Goal: Task Accomplishment & Management: Manage account settings

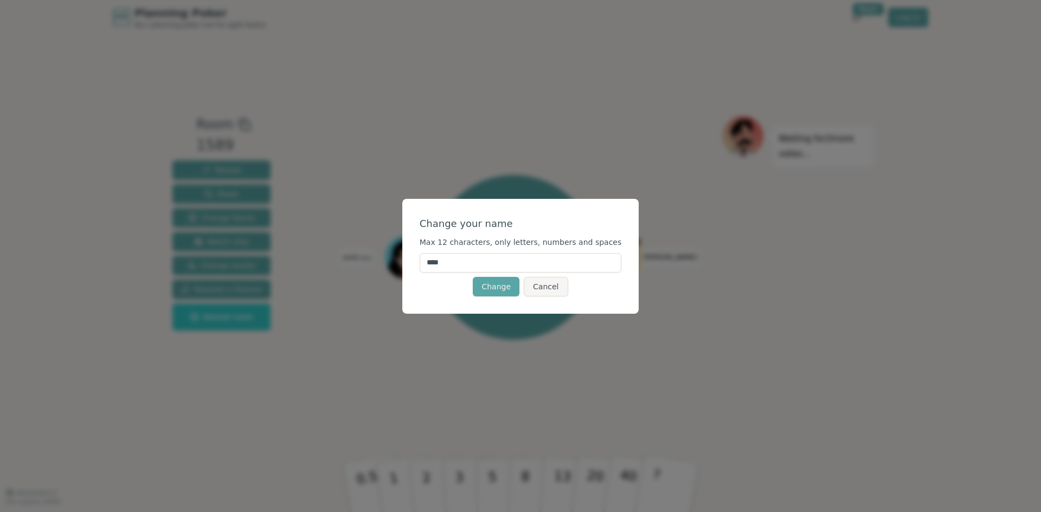
click at [508, 261] on input "****" at bounding box center [521, 263] width 202 height 20
click at [510, 265] on input "*******" at bounding box center [521, 263] width 202 height 20
type input "*******"
click at [437, 305] on div "Change your name Max 12 characters, only letters, numbers and spaces ******* Ch…" at bounding box center [520, 256] width 237 height 115
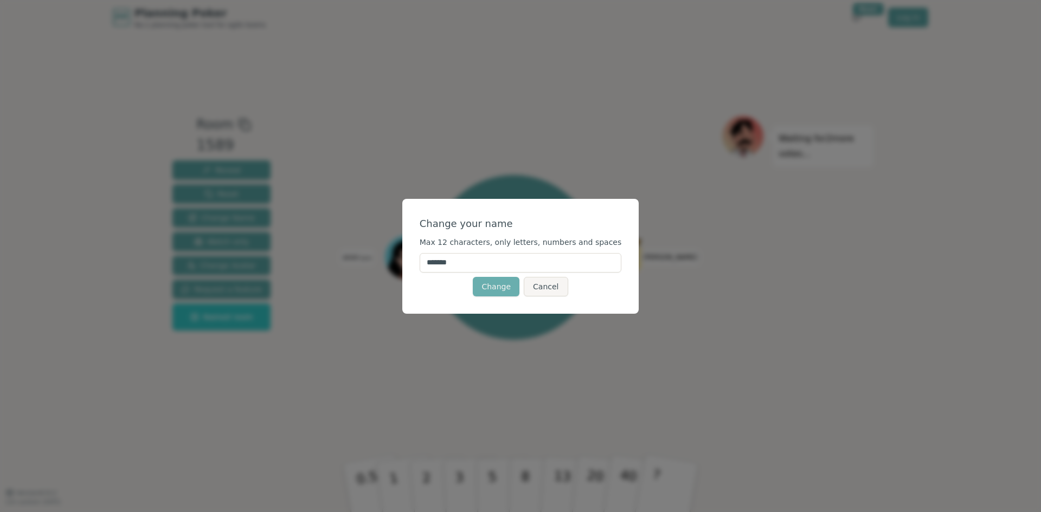
click at [510, 285] on button "Change" at bounding box center [496, 287] width 47 height 20
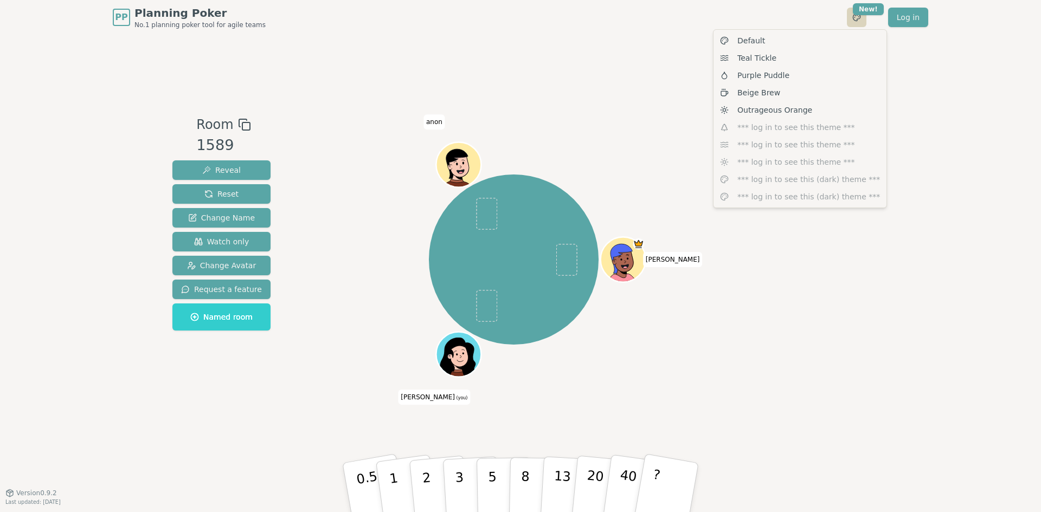
click at [864, 20] on html "PP Planning Poker No.1 planning poker tool for agile teams Toggle theme New! Lo…" at bounding box center [520, 256] width 1041 height 512
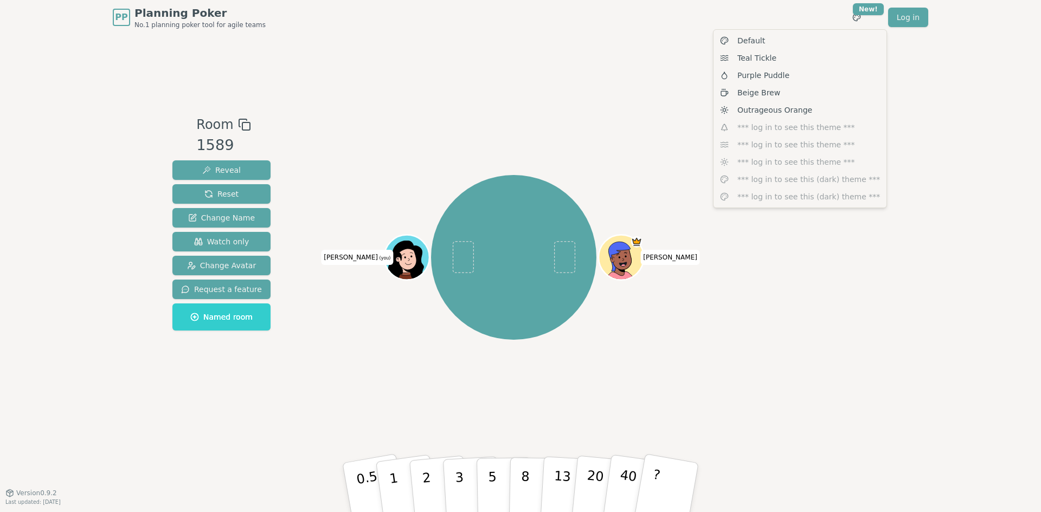
drag, startPoint x: 1008, startPoint y: 152, endPoint x: 991, endPoint y: 165, distance: 21.3
click at [1008, 152] on html "PP Planning Poker No.1 planning poker tool for agile teams Toggle theme New! Lo…" at bounding box center [520, 256] width 1041 height 512
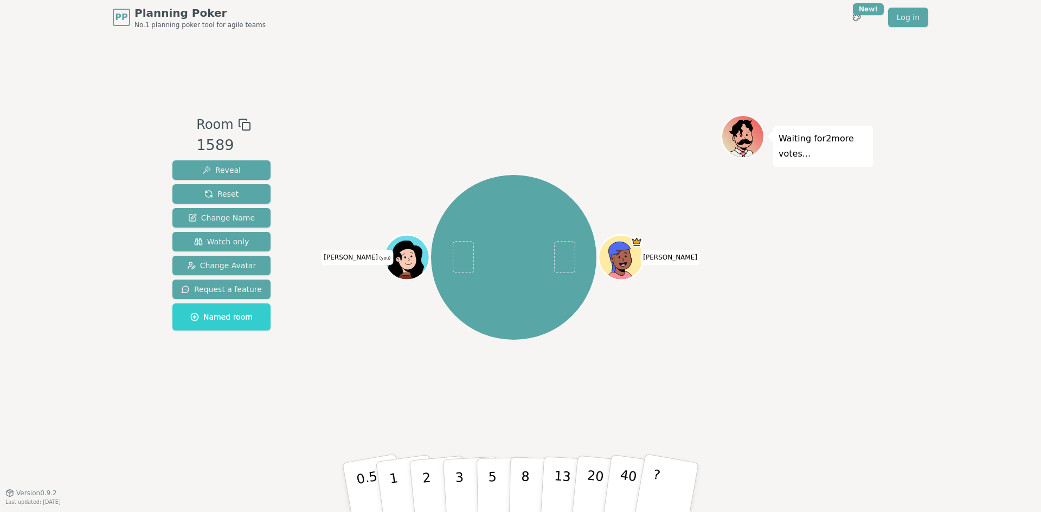
click at [920, 311] on div "PP Planning Poker No.1 planning poker tool for agile teams Toggle theme New! Lo…" at bounding box center [520, 256] width 1041 height 512
click at [909, 356] on div "PP Planning Poker No.1 planning poker tool for agile teams Toggle theme New! Lo…" at bounding box center [520, 256] width 1041 height 512
click at [342, 266] on div "Ellen michele (you)" at bounding box center [513, 257] width 415 height 246
click at [354, 264] on span "michele (you)" at bounding box center [357, 257] width 72 height 15
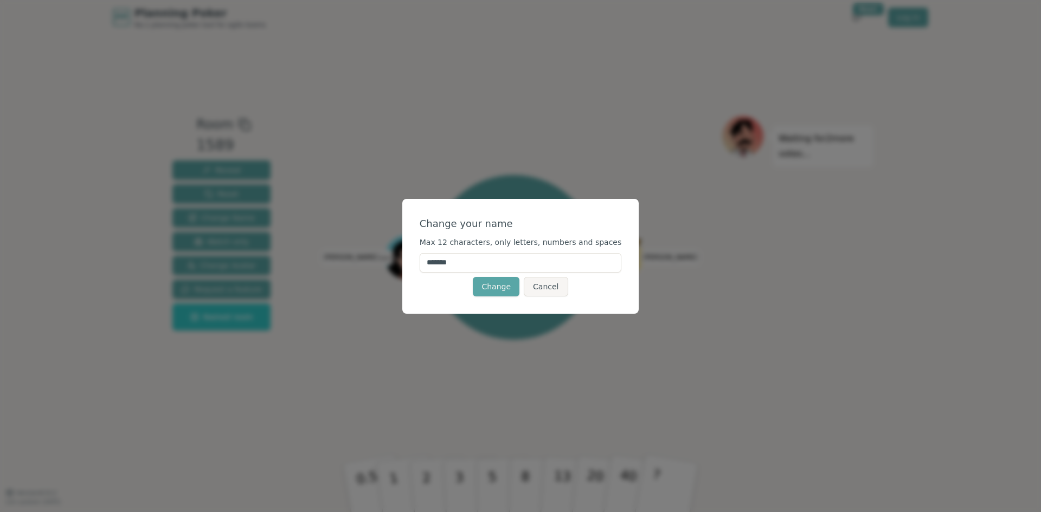
drag, startPoint x: 515, startPoint y: 270, endPoint x: 507, endPoint y: 267, distance: 7.9
click at [515, 270] on input "*******" at bounding box center [521, 263] width 202 height 20
click at [507, 267] on input "*******" at bounding box center [521, 263] width 202 height 20
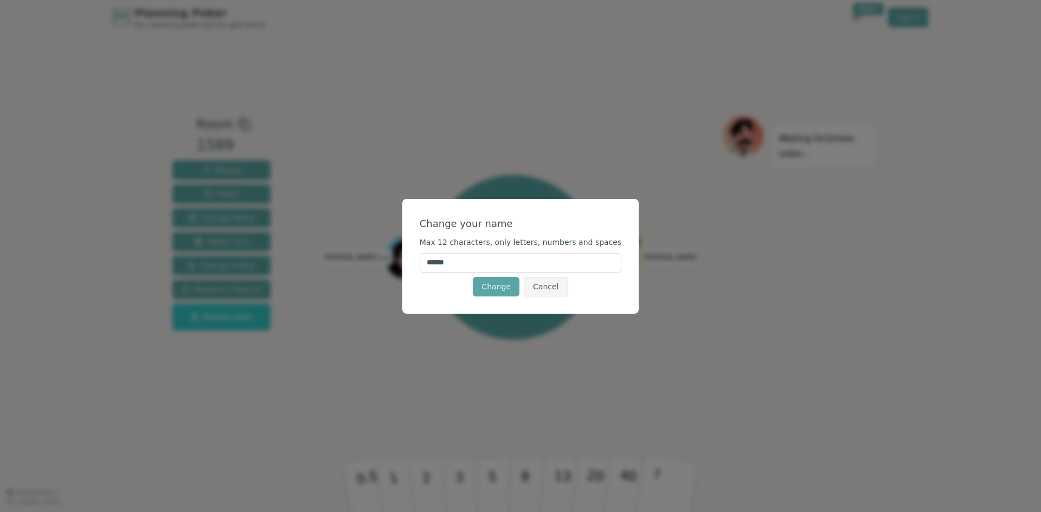
type input "*******"
click button "Change" at bounding box center [496, 287] width 47 height 20
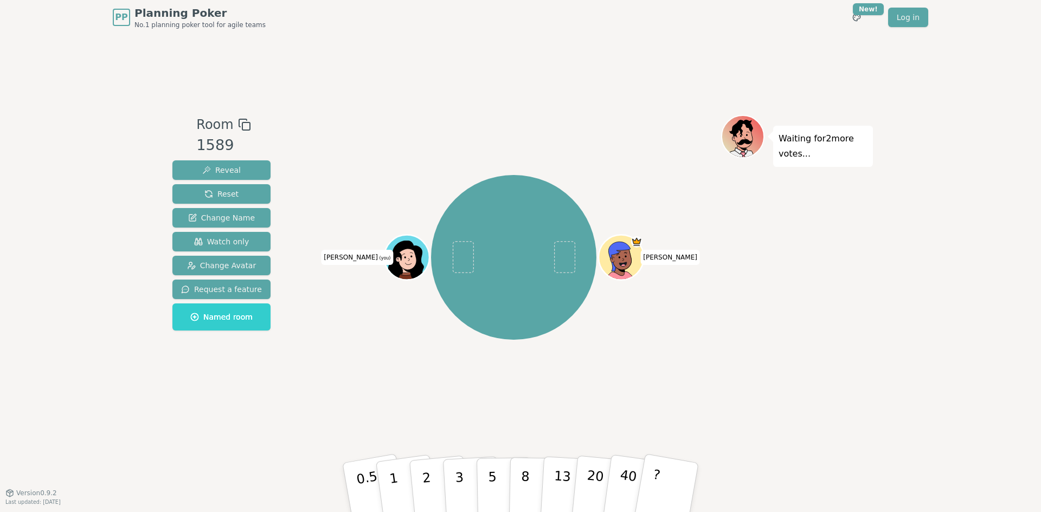
click at [401, 258] on icon at bounding box center [398, 260] width 7 height 6
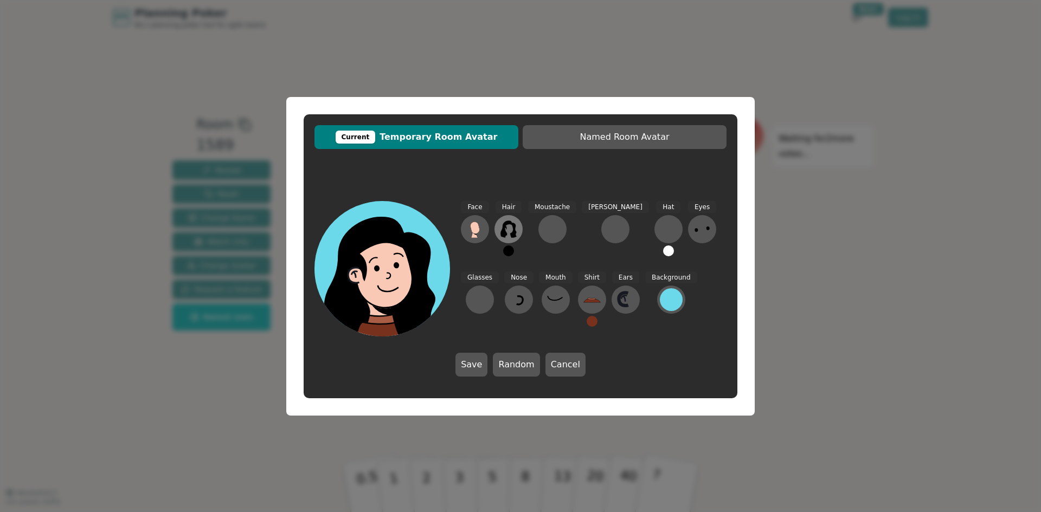
click at [516, 236] on icon at bounding box center [508, 229] width 17 height 17
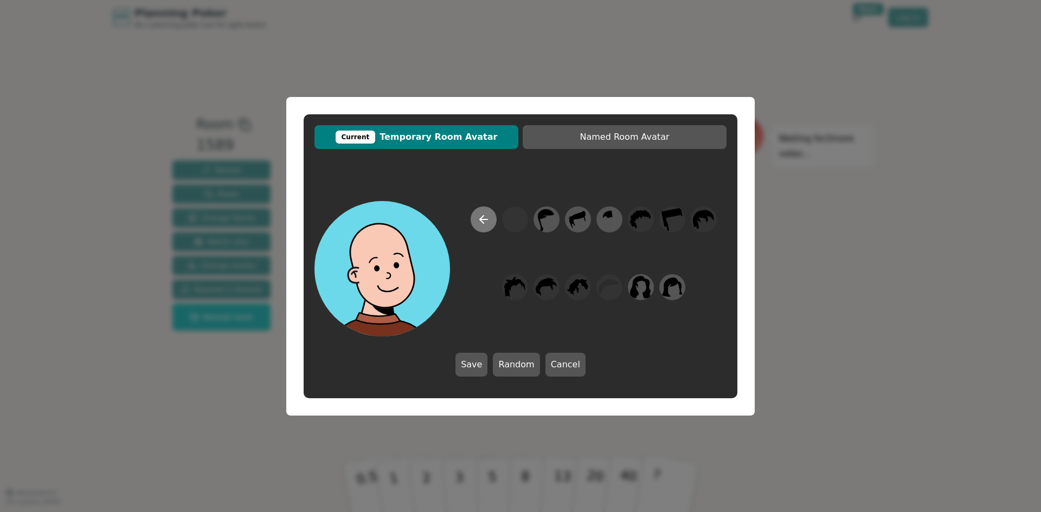
click at [483, 216] on icon at bounding box center [482, 220] width 4 height 8
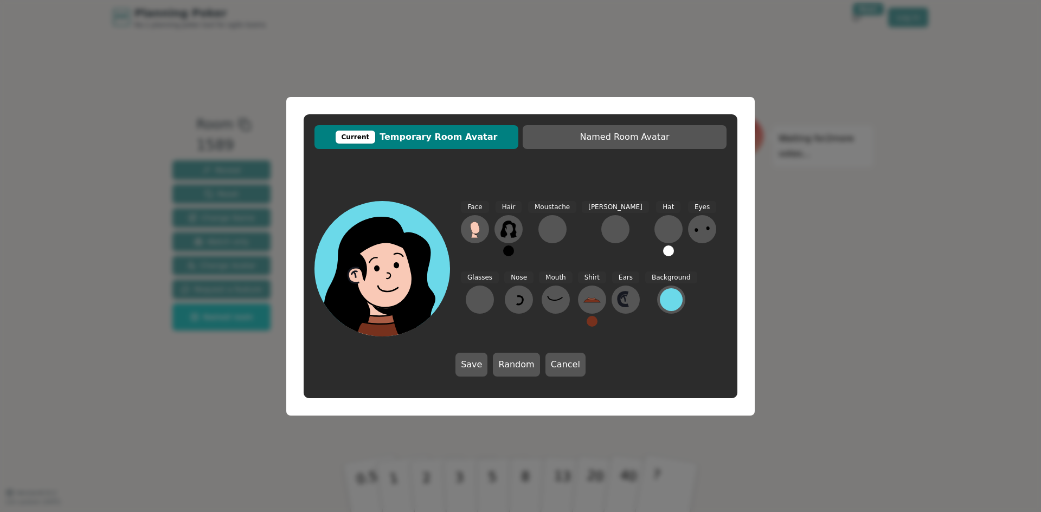
click at [509, 254] on button at bounding box center [508, 251] width 11 height 11
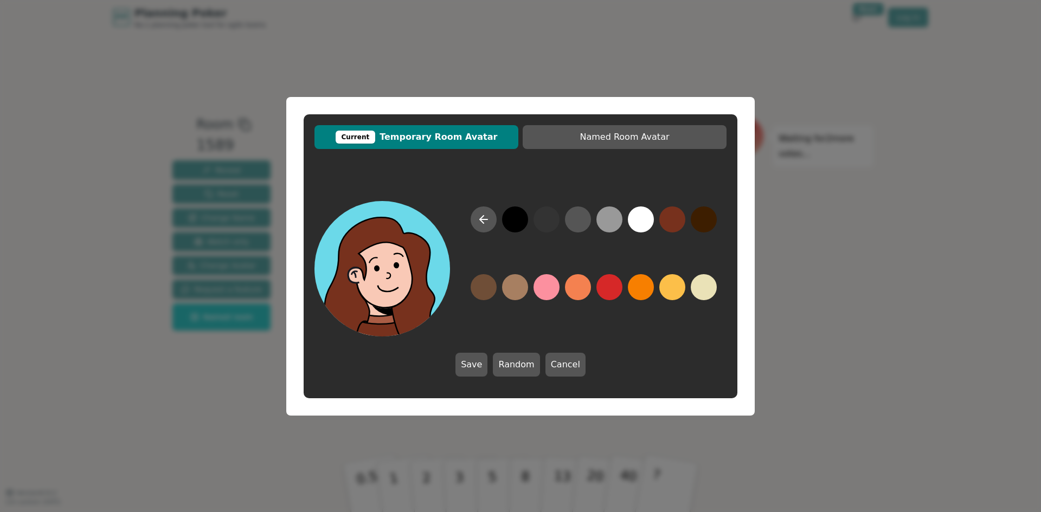
click at [676, 217] on button at bounding box center [672, 220] width 26 height 26
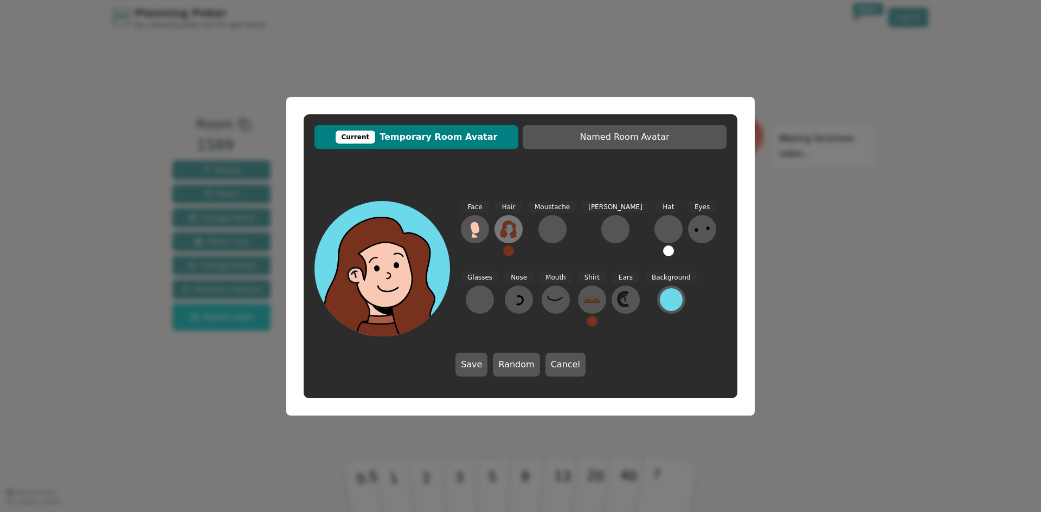
click at [512, 231] on icon at bounding box center [508, 229] width 17 height 17
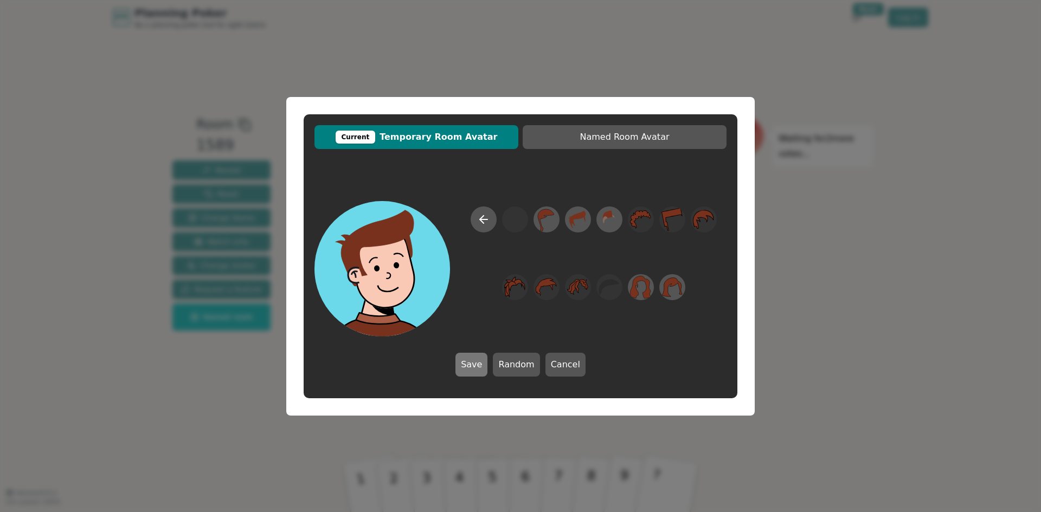
click at [480, 368] on button "Save" at bounding box center [472, 365] width 32 height 24
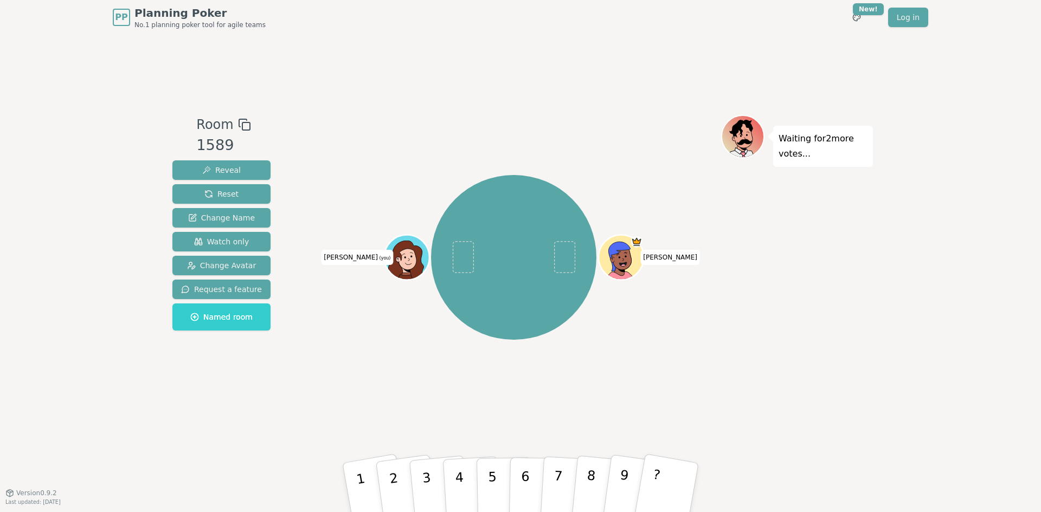
click at [408, 257] on icon at bounding box center [408, 256] width 44 height 5
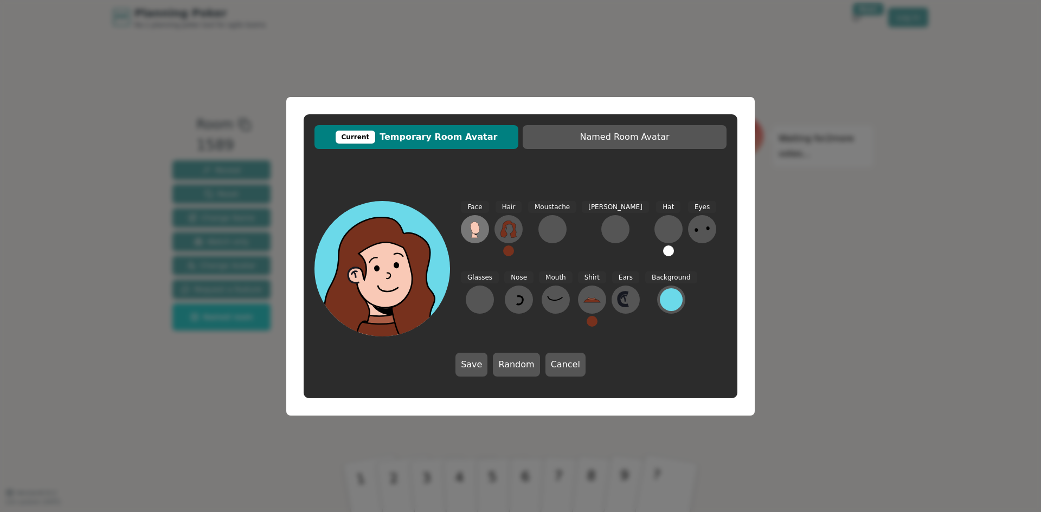
click at [473, 230] on icon at bounding box center [474, 228] width 9 height 12
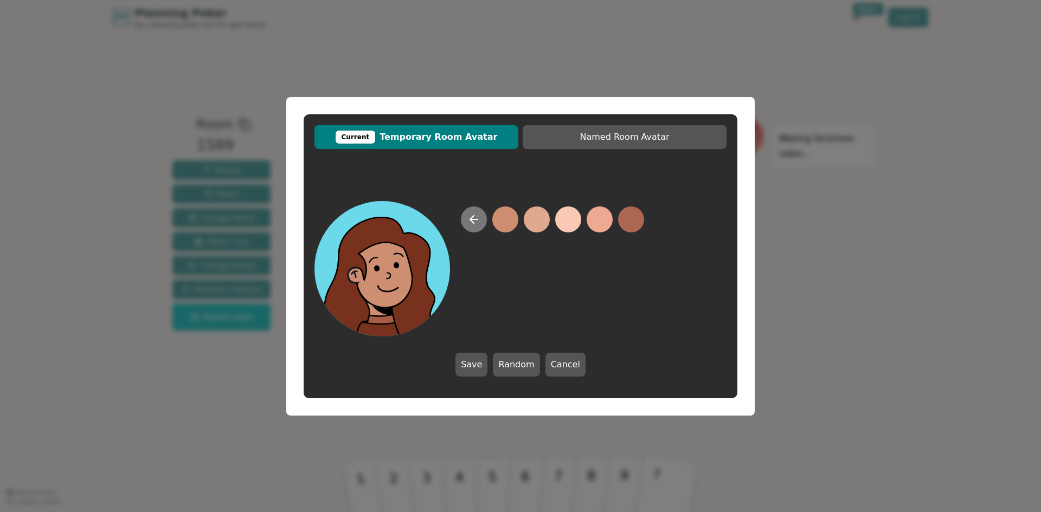
click at [464, 225] on div at bounding box center [521, 269] width 412 height 136
click at [575, 216] on button at bounding box center [568, 220] width 26 height 26
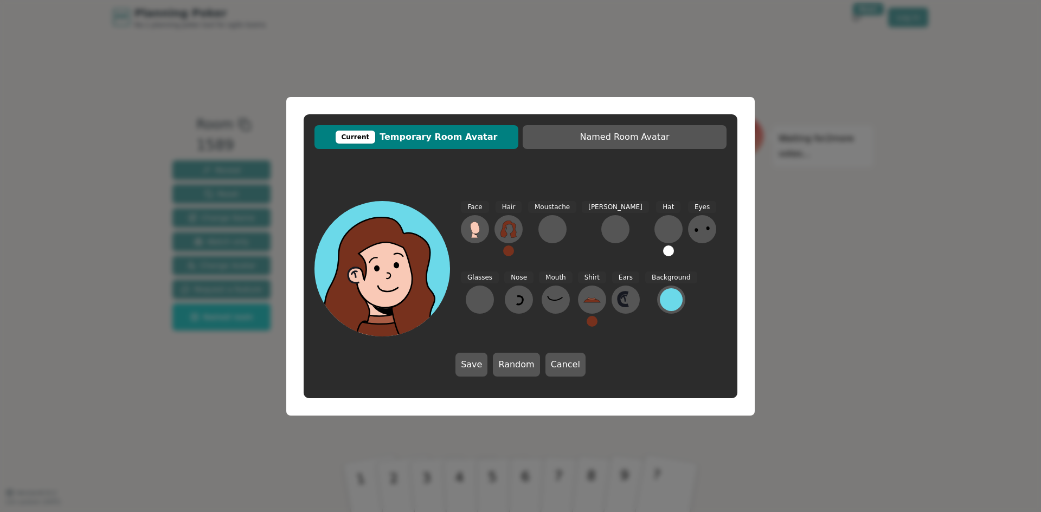
click at [787, 257] on div "Current Temporary Room Avatar Named Room Avatar Face Hair Moustache Beard Hat E…" at bounding box center [520, 256] width 1041 height 512
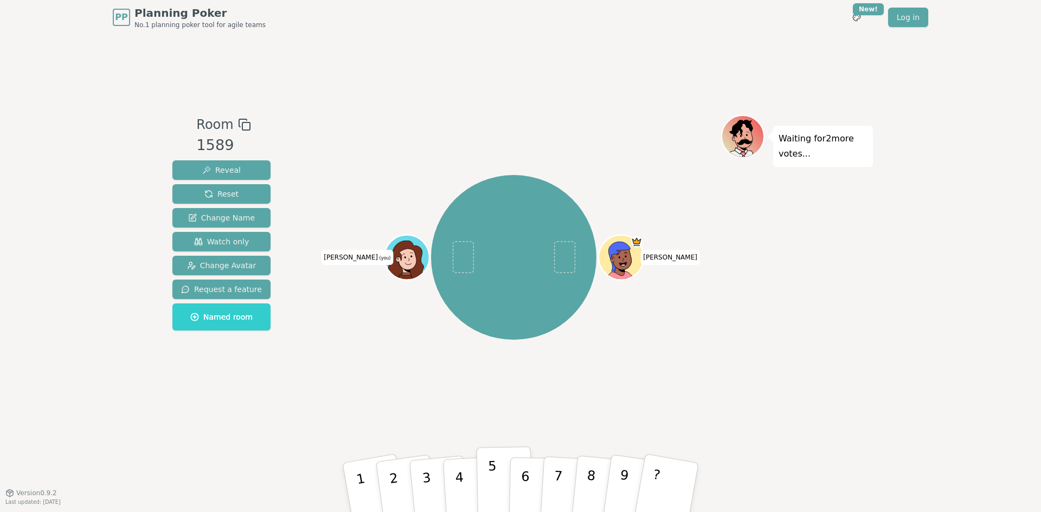
click at [501, 495] on button "5" at bounding box center [505, 488] width 56 height 82
click at [204, 261] on span "Change Avatar" at bounding box center [221, 265] width 69 height 11
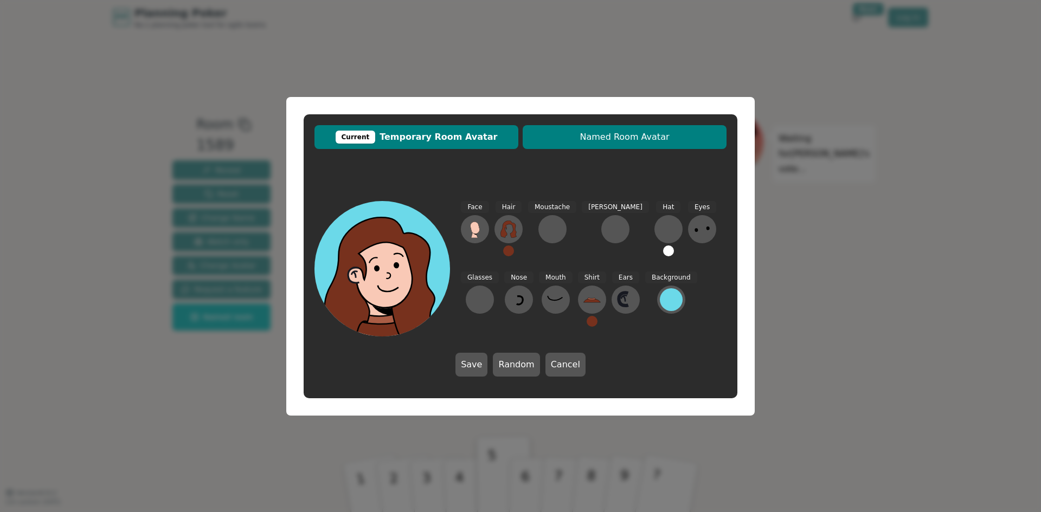
click at [571, 138] on span "Named Room Avatar" at bounding box center [624, 137] width 193 height 13
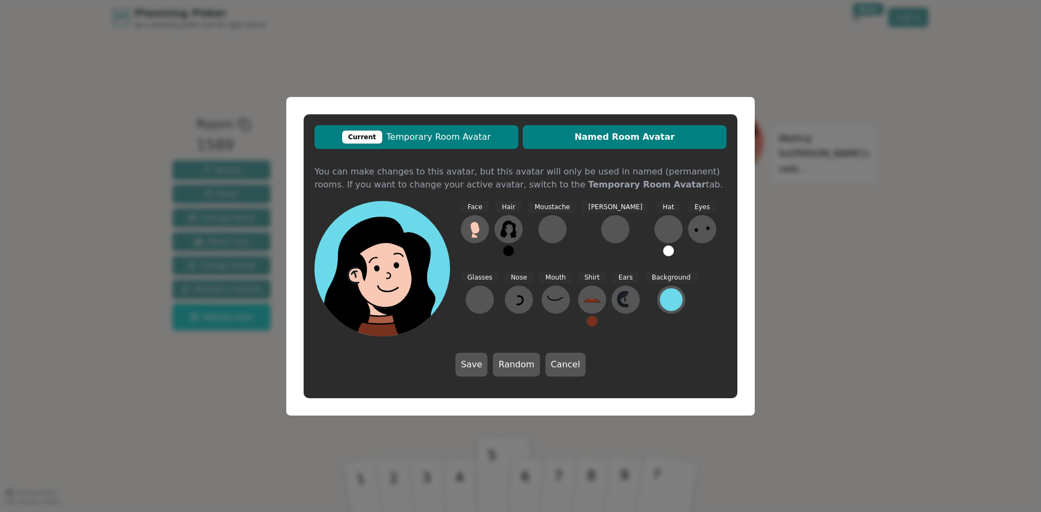
click at [479, 147] on button "Current Temporary Room Avatar" at bounding box center [417, 137] width 204 height 24
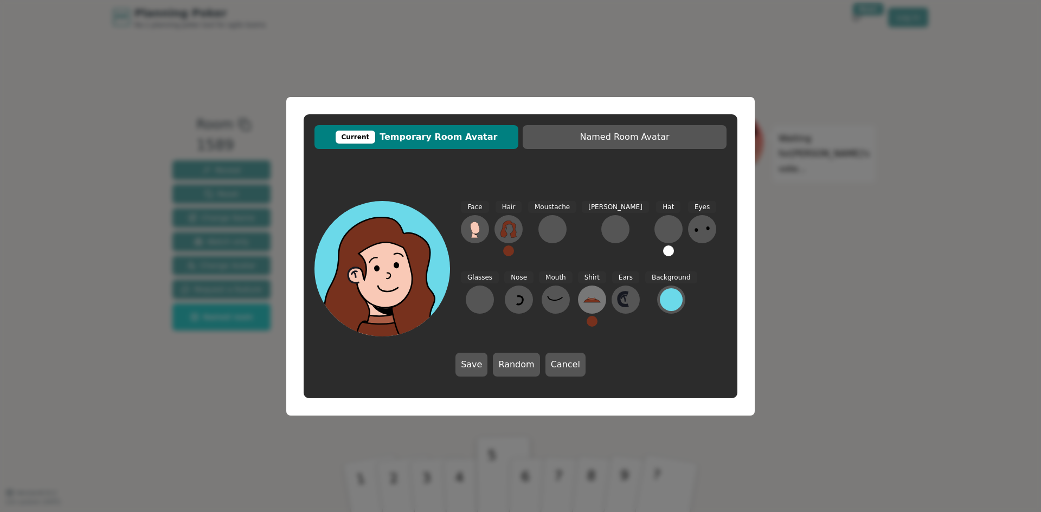
click at [584, 295] on icon at bounding box center [592, 299] width 17 height 17
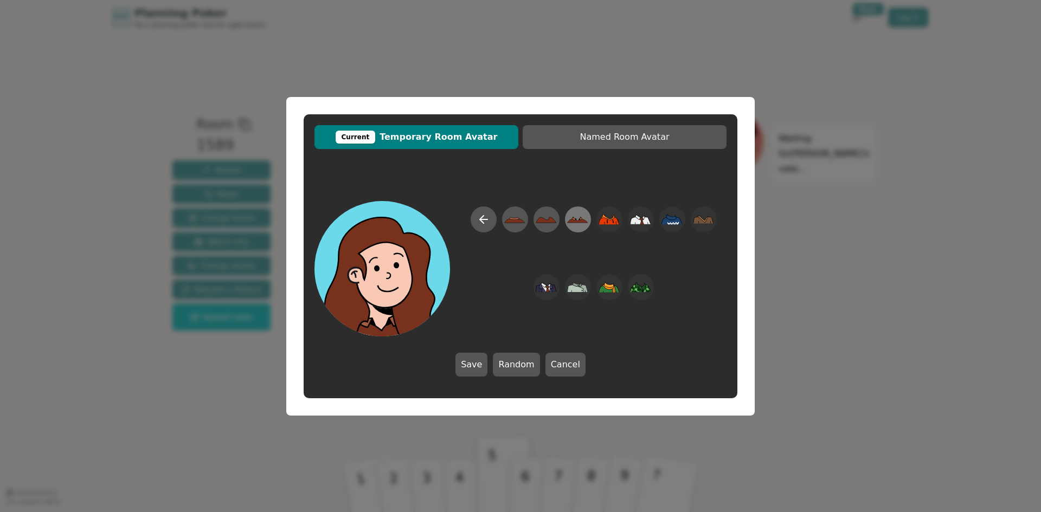
click at [575, 222] on icon at bounding box center [578, 221] width 21 height 4
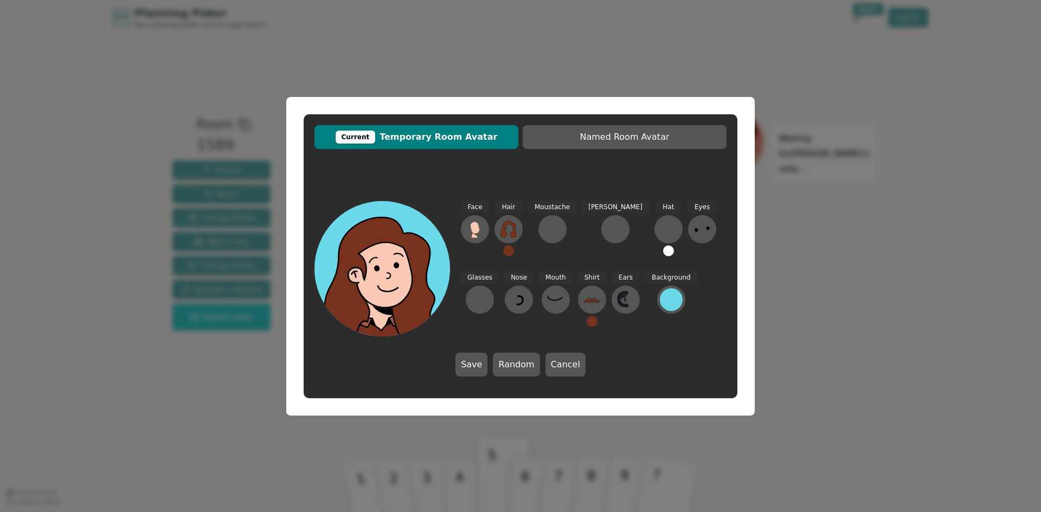
click at [587, 324] on button at bounding box center [592, 321] width 11 height 11
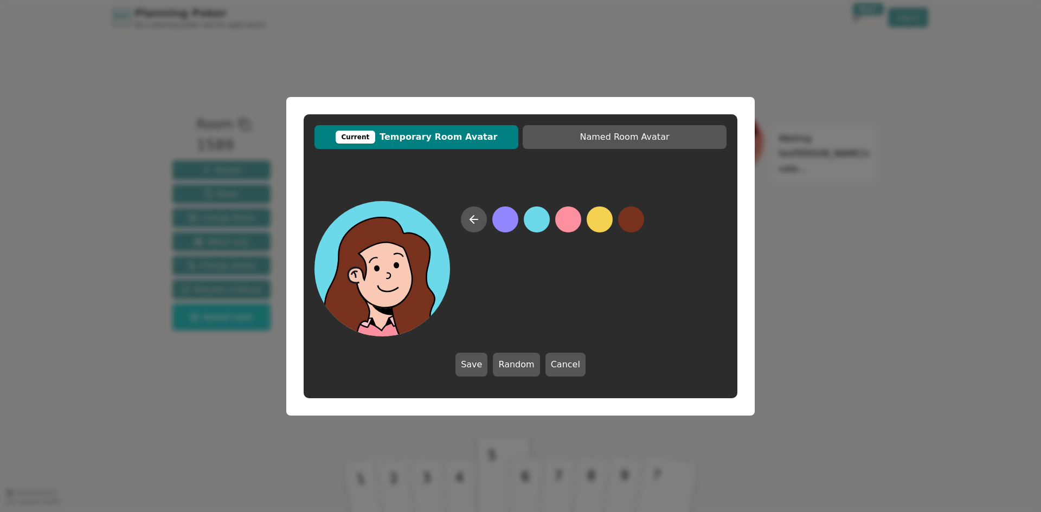
click at [569, 223] on button at bounding box center [568, 220] width 26 height 26
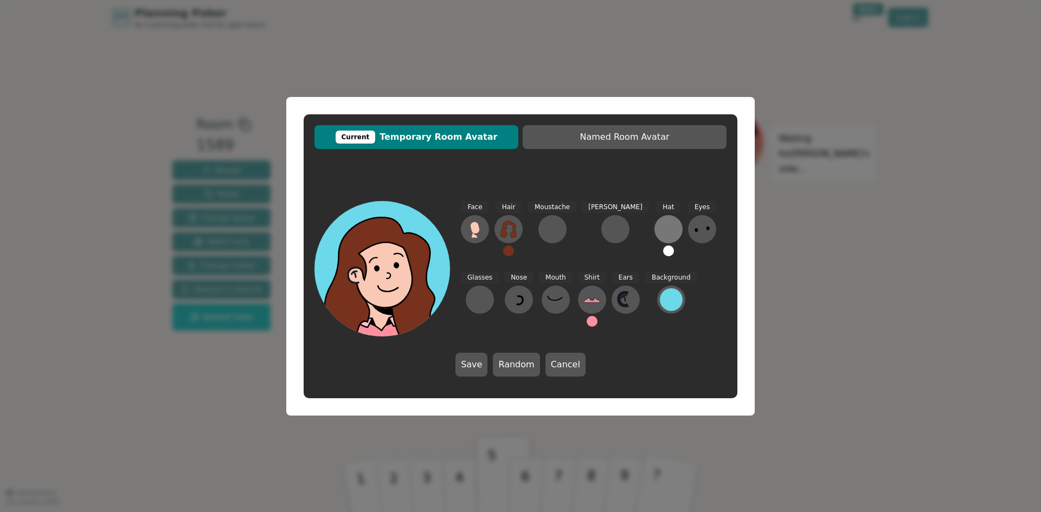
click at [660, 232] on div at bounding box center [668, 229] width 17 height 17
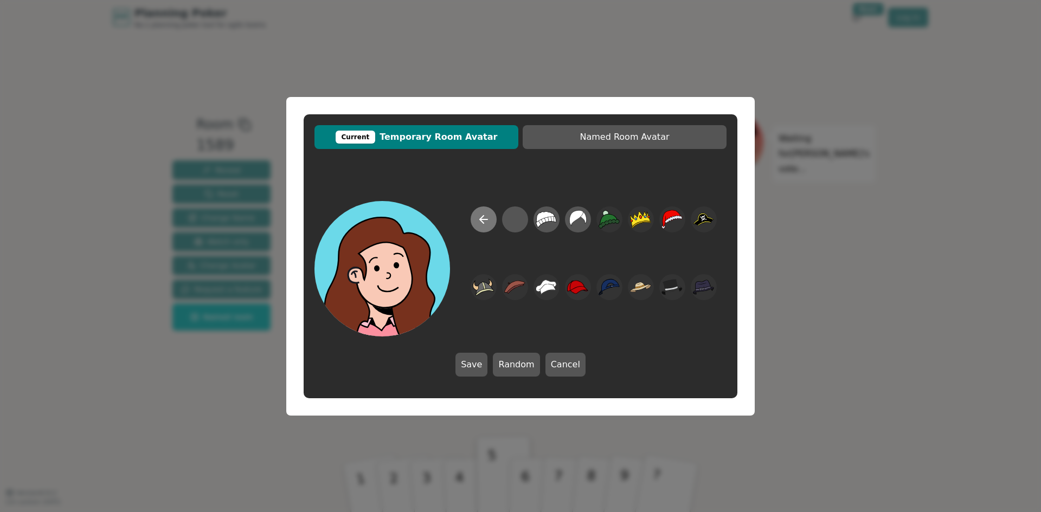
click at [488, 223] on icon at bounding box center [483, 219] width 13 height 13
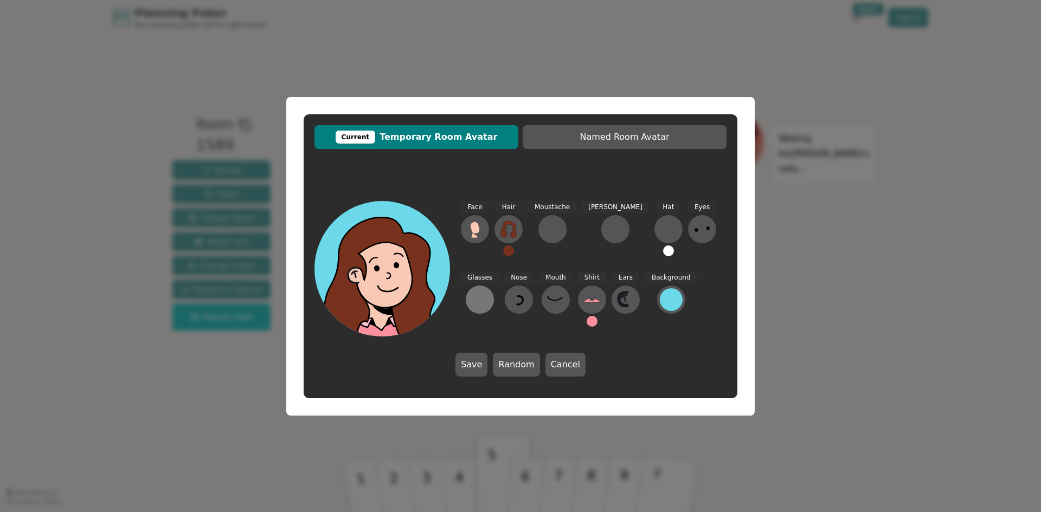
click at [489, 291] on div at bounding box center [479, 299] width 17 height 17
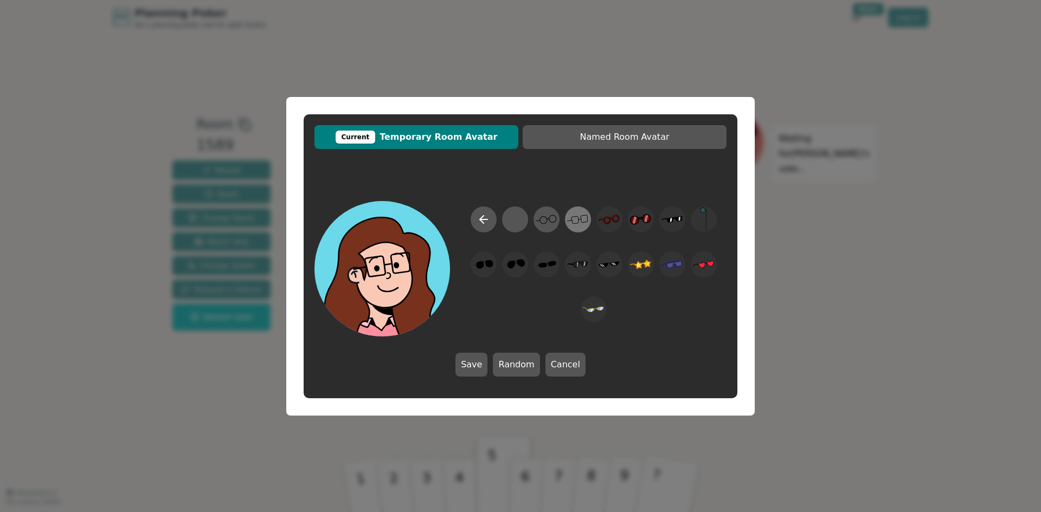
click at [579, 225] on icon at bounding box center [577, 219] width 21 height 24
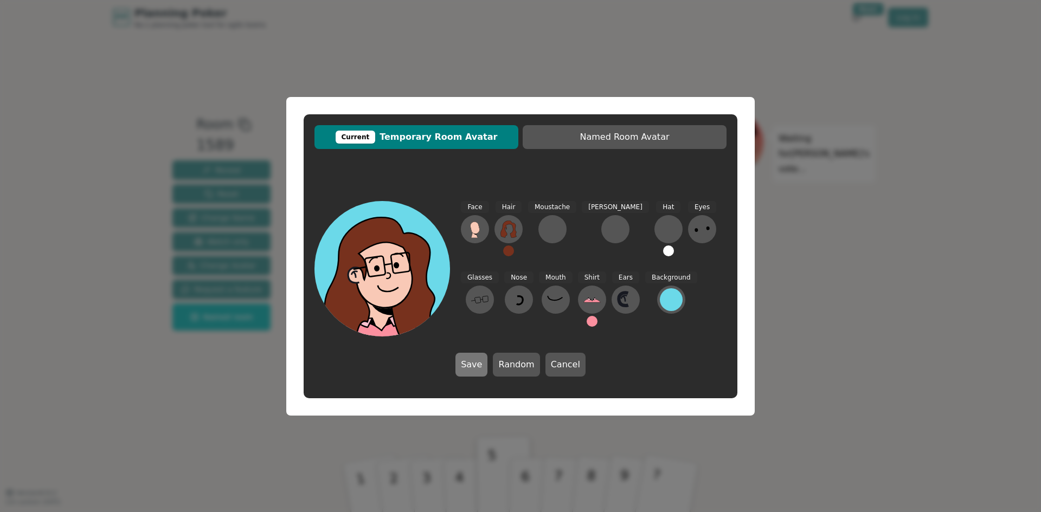
click at [473, 362] on button "Save" at bounding box center [472, 365] width 32 height 24
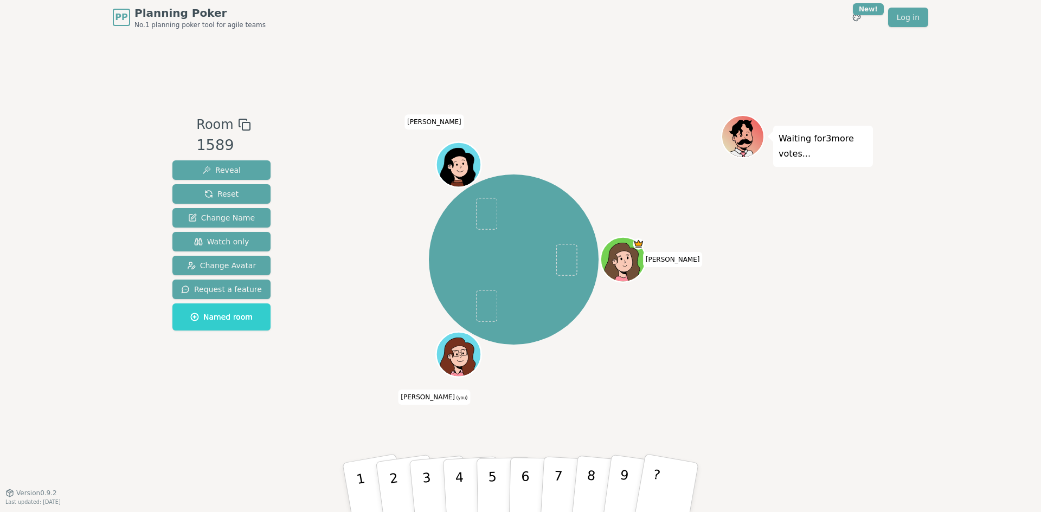
click at [440, 345] on icon at bounding box center [458, 358] width 42 height 40
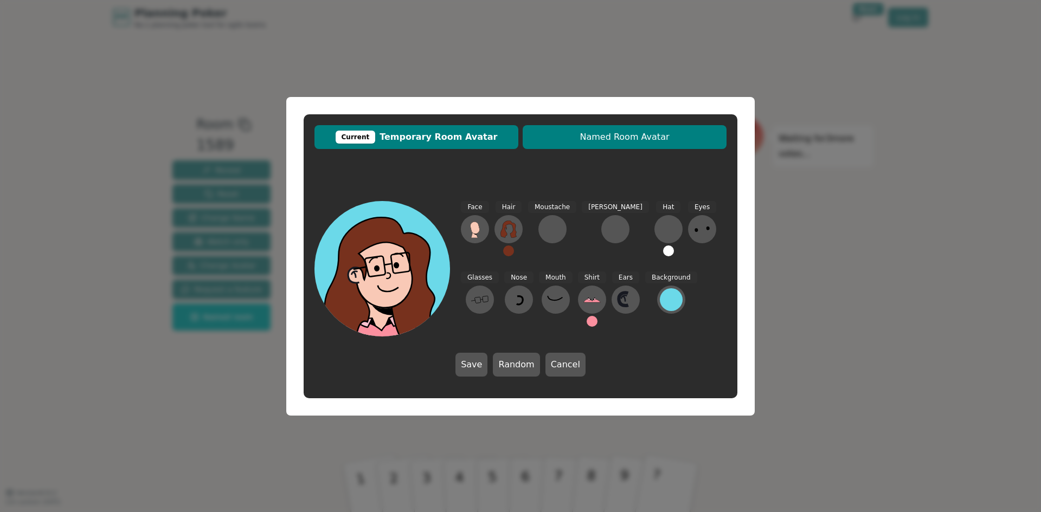
click at [582, 139] on span "Named Room Avatar" at bounding box center [624, 137] width 193 height 13
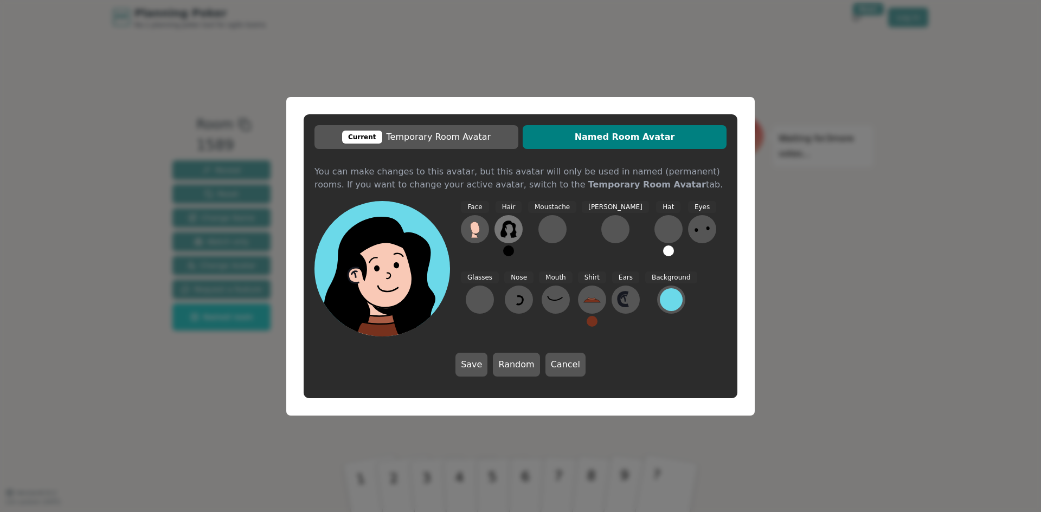
click at [509, 233] on icon at bounding box center [508, 229] width 17 height 17
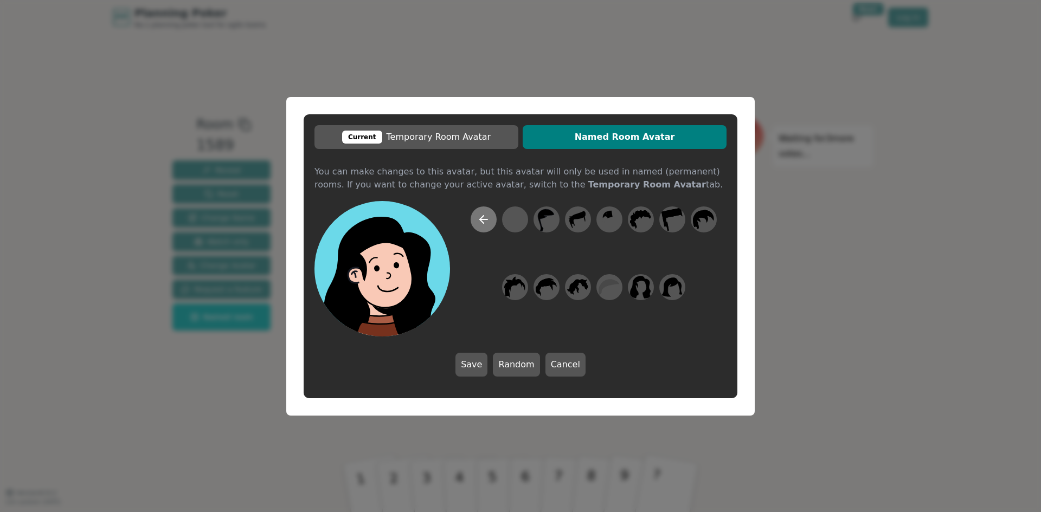
click at [479, 221] on icon at bounding box center [483, 219] width 13 height 13
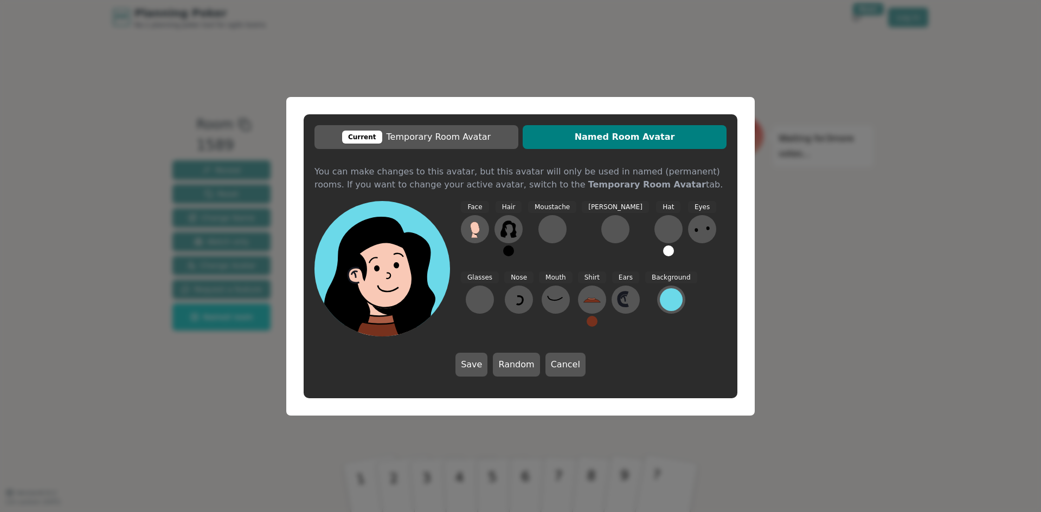
click at [506, 248] on button at bounding box center [508, 251] width 11 height 11
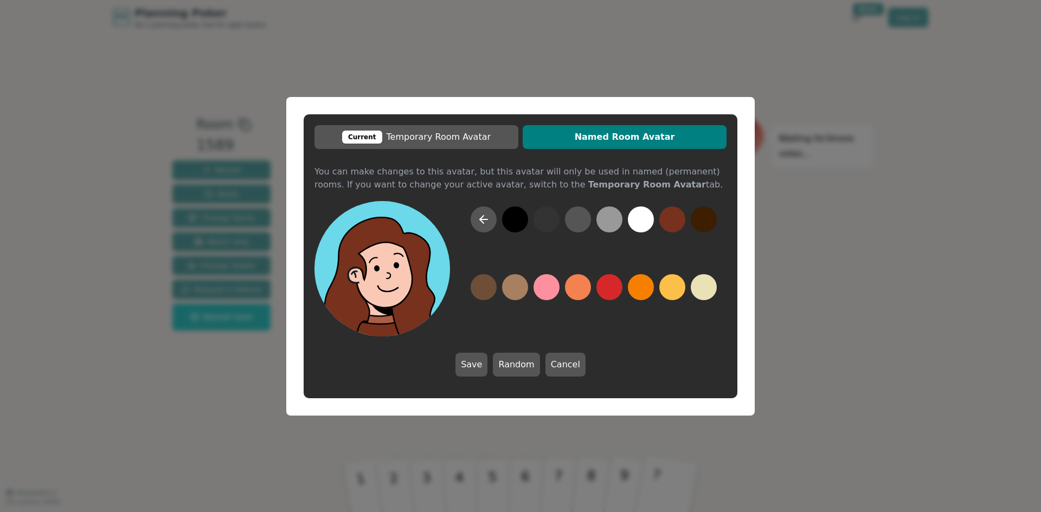
click at [662, 218] on button at bounding box center [672, 220] width 26 height 26
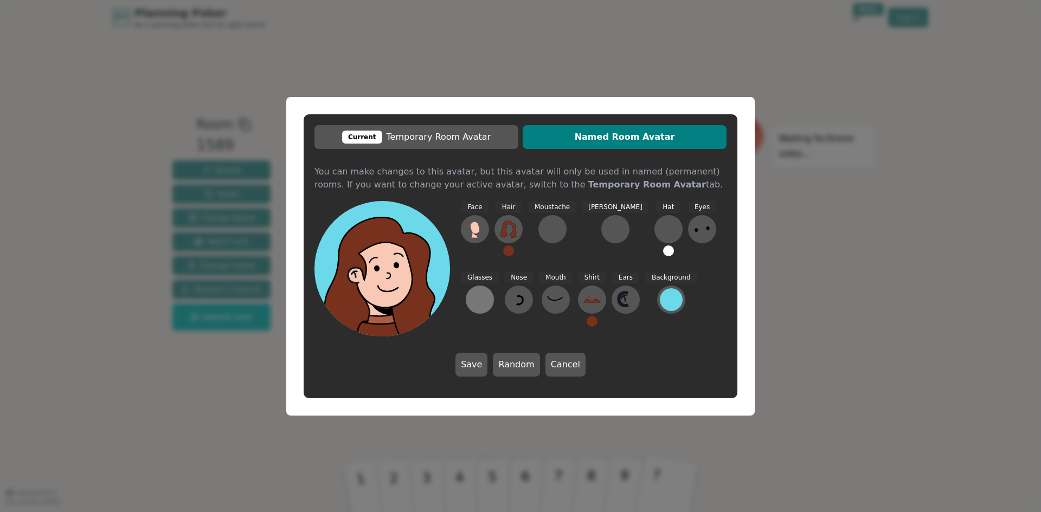
click at [494, 286] on button at bounding box center [480, 300] width 28 height 28
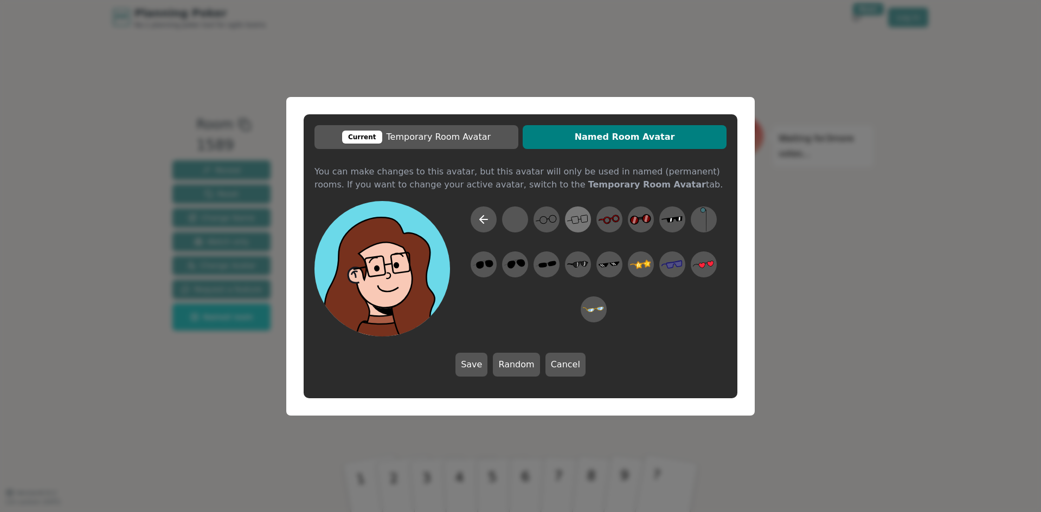
click at [584, 222] on icon at bounding box center [577, 219] width 21 height 24
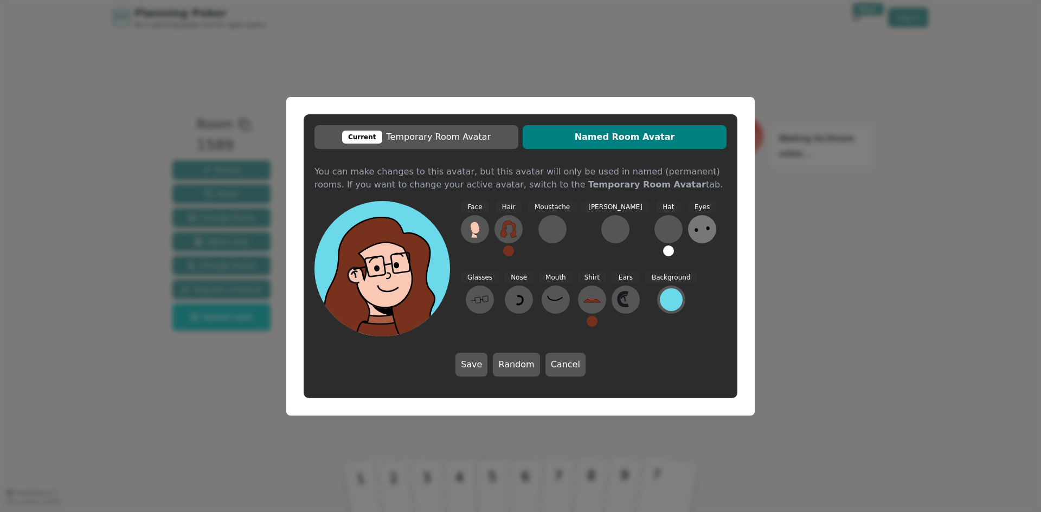
click at [694, 230] on icon at bounding box center [702, 229] width 17 height 17
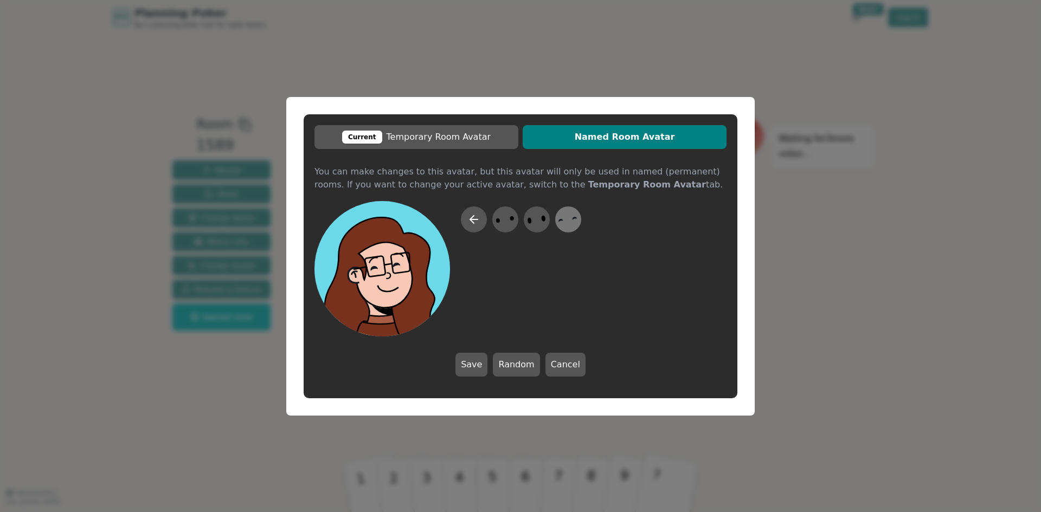
click at [557, 219] on div at bounding box center [568, 219] width 30 height 35
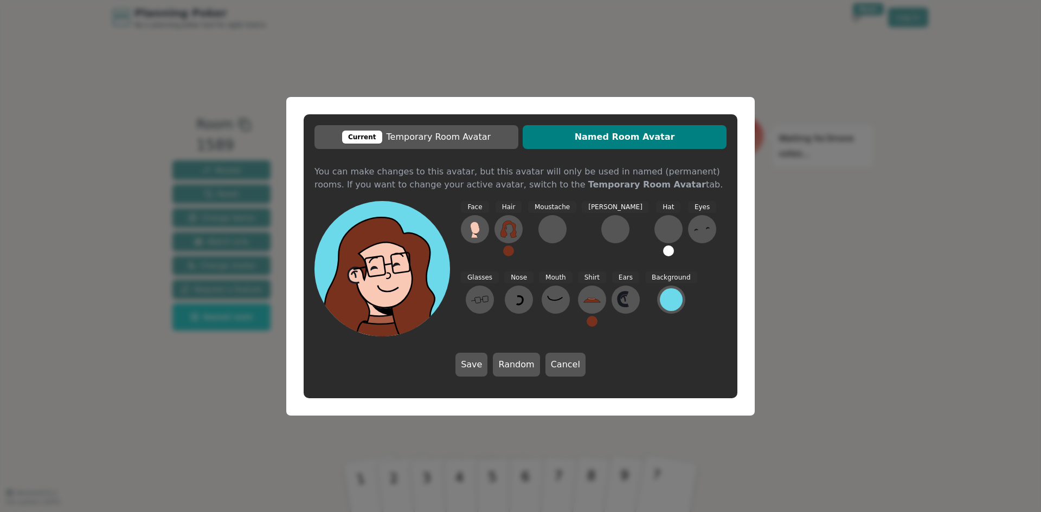
click at [587, 323] on button at bounding box center [592, 321] width 11 height 11
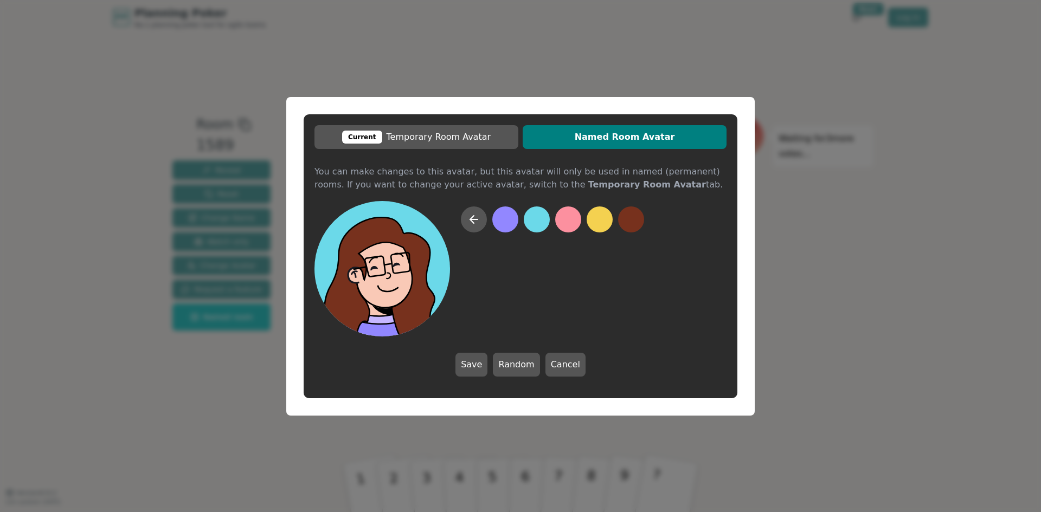
click at [511, 216] on button at bounding box center [505, 220] width 26 height 26
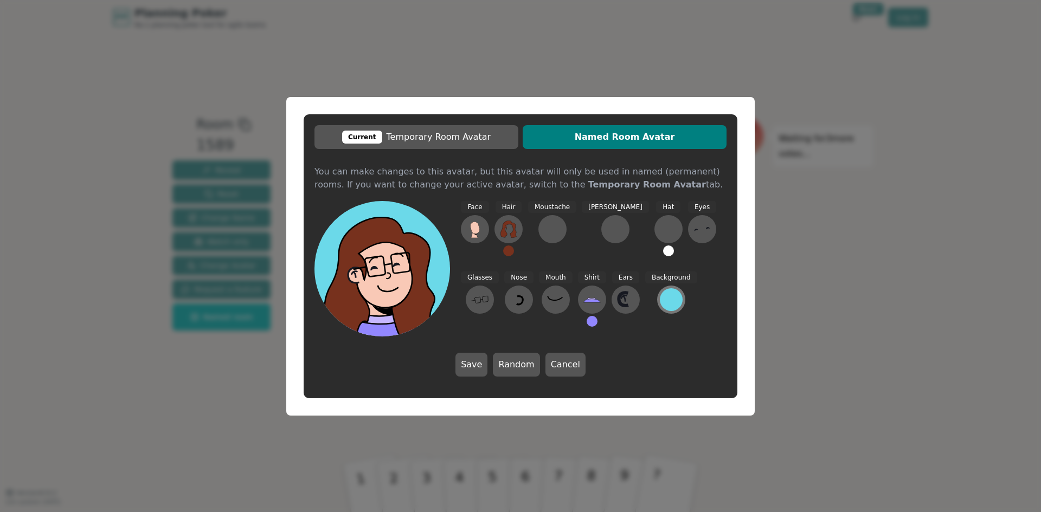
click at [660, 302] on div at bounding box center [671, 300] width 23 height 23
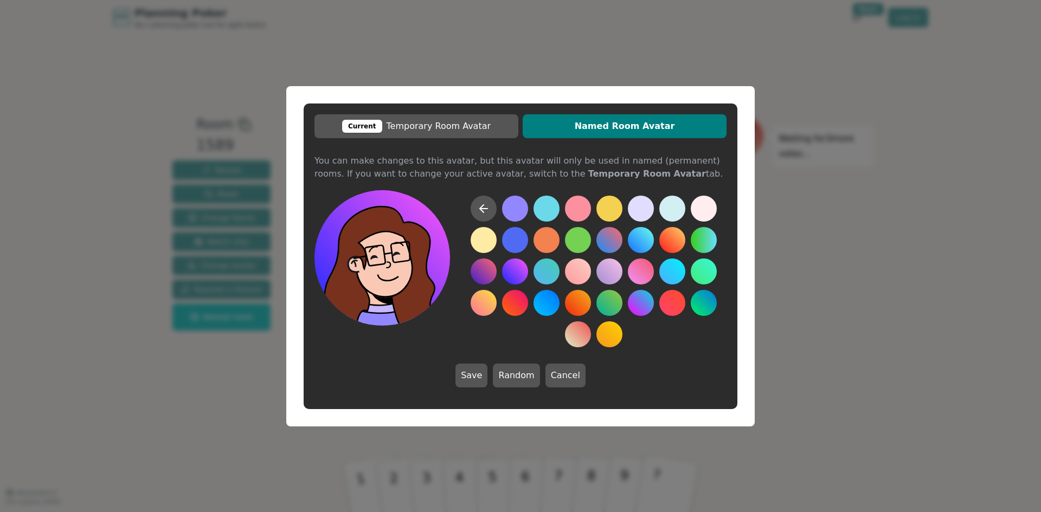
click at [522, 276] on button at bounding box center [515, 272] width 26 height 26
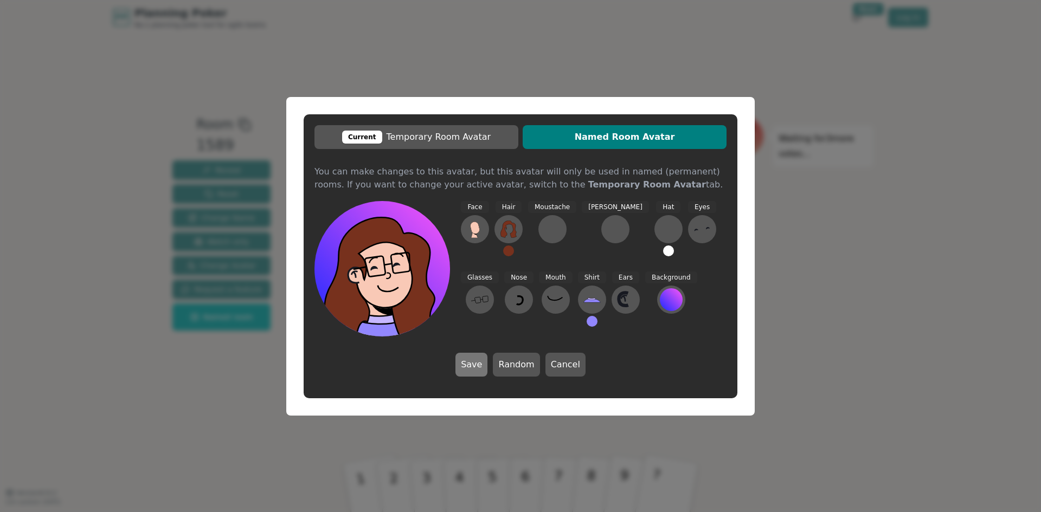
click at [469, 366] on button "Save" at bounding box center [472, 365] width 32 height 24
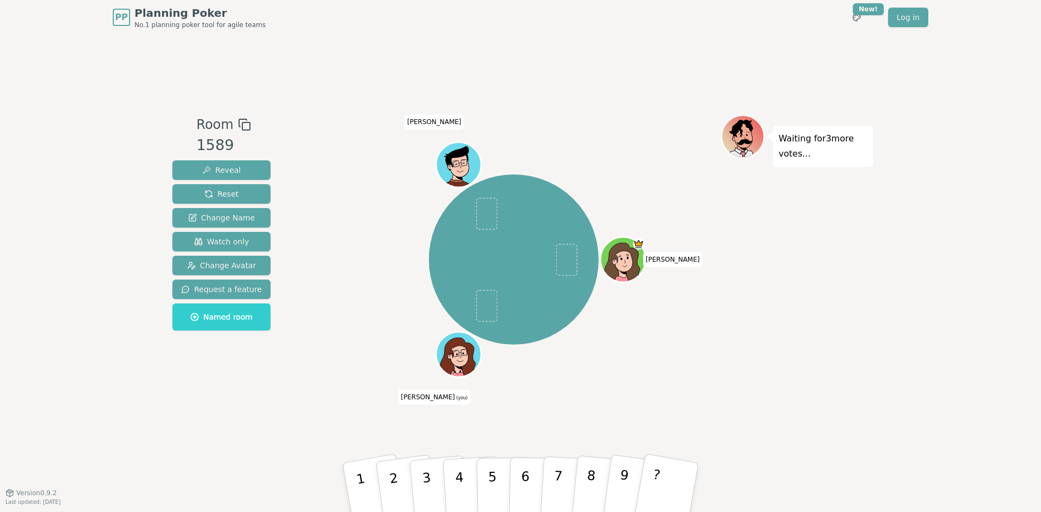
click at [455, 367] on div at bounding box center [461, 369] width 44 height 40
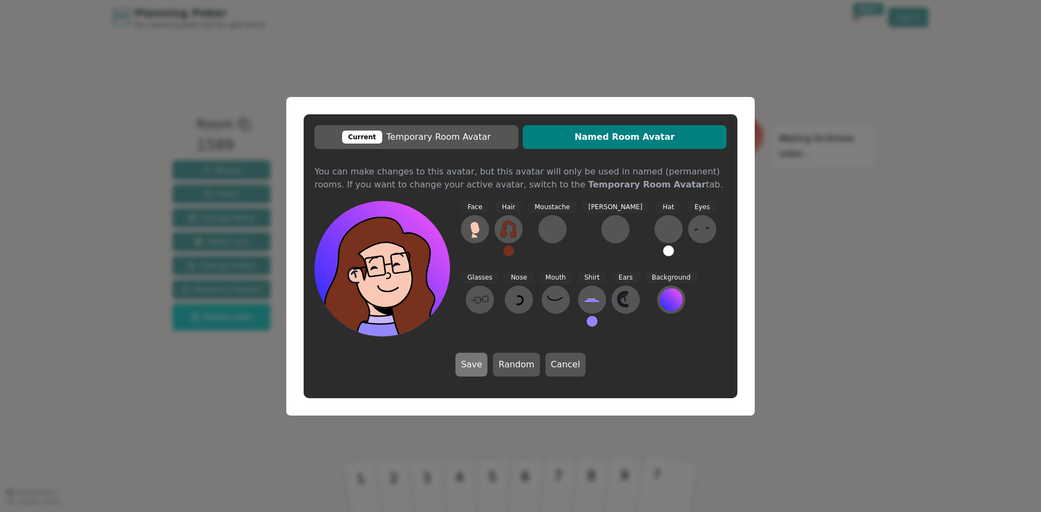
click at [471, 363] on button "Save" at bounding box center [472, 365] width 32 height 24
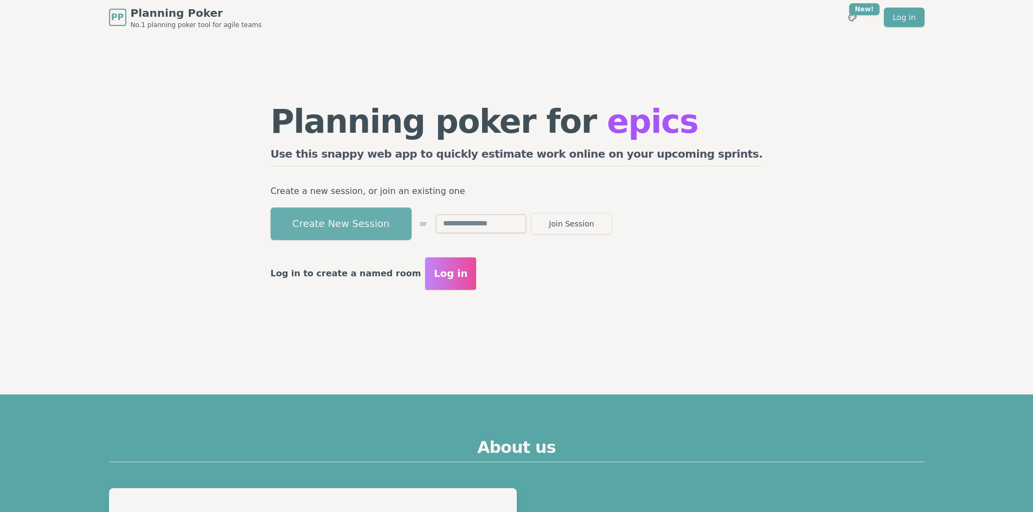
click at [412, 227] on button "Create New Session" at bounding box center [341, 224] width 141 height 33
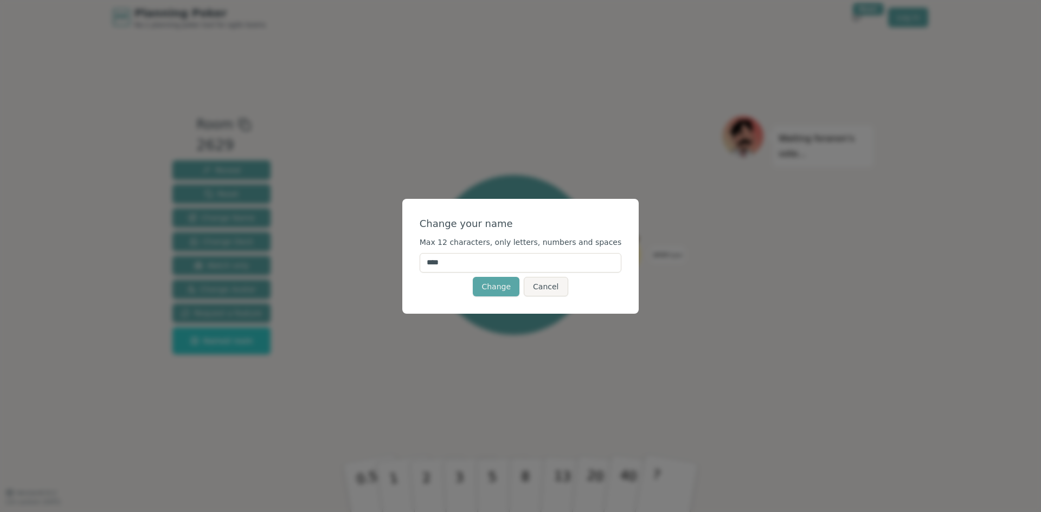
click at [501, 291] on button "Change" at bounding box center [496, 287] width 47 height 20
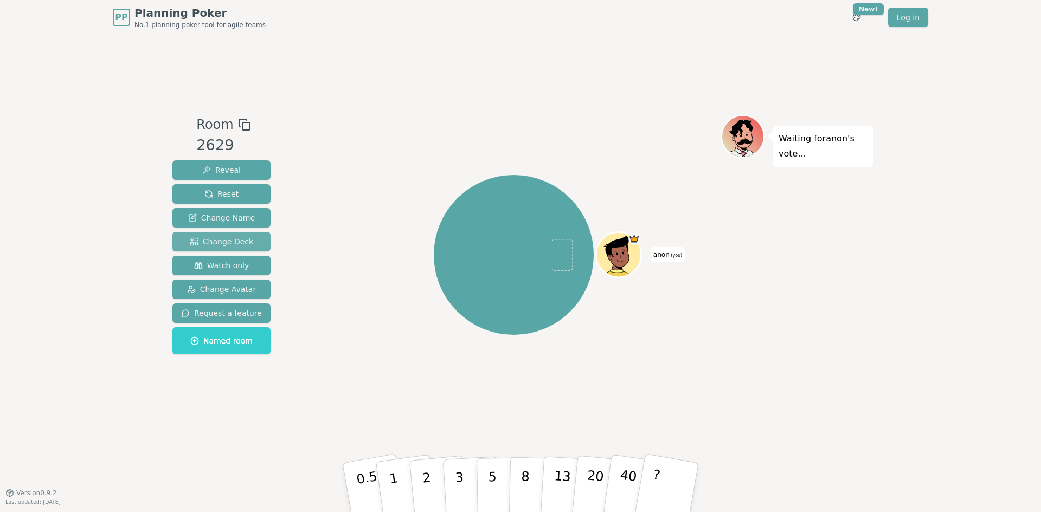
click at [226, 234] on button "Change Deck" at bounding box center [221, 242] width 98 height 20
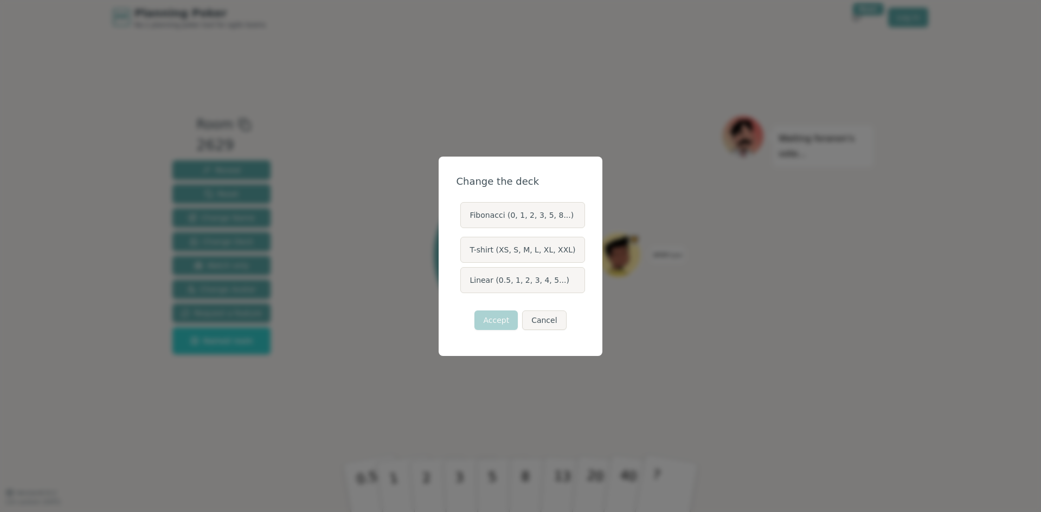
click at [540, 277] on label "Linear (0.5, 1, 2, 3, 4, 5...)" at bounding box center [522, 280] width 124 height 26
click at [464, 277] on button "Linear (0.5, 1, 2, 3, 4, 5...)" at bounding box center [460, 280] width 9 height 9
click at [507, 322] on button "Accept" at bounding box center [496, 321] width 43 height 20
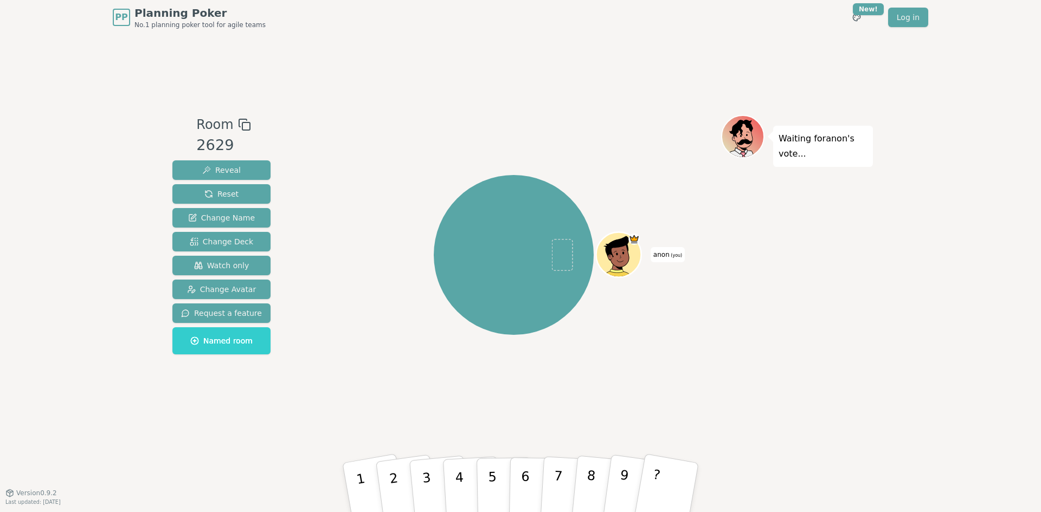
click at [641, 260] on div at bounding box center [618, 255] width 47 height 47
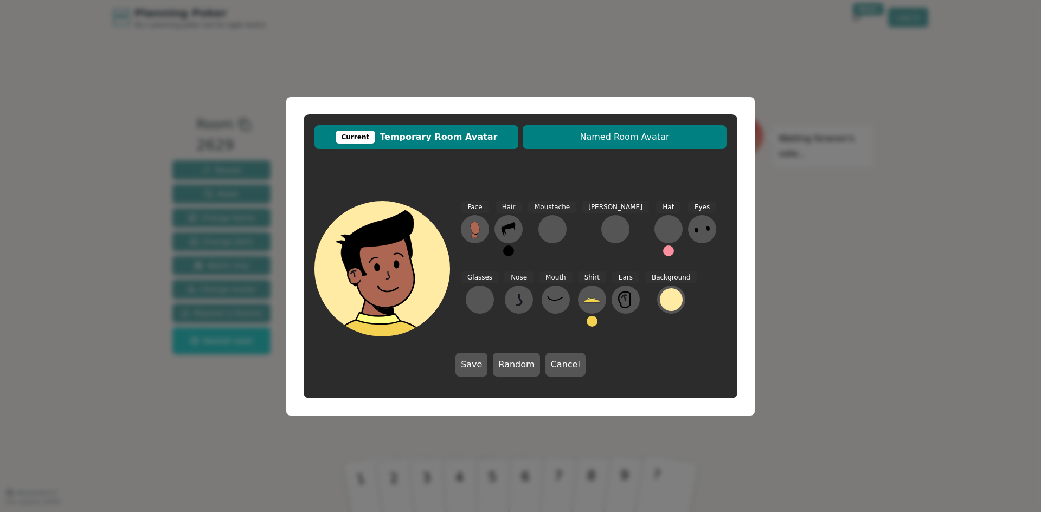
click at [598, 144] on button "Named Room Avatar" at bounding box center [625, 137] width 204 height 24
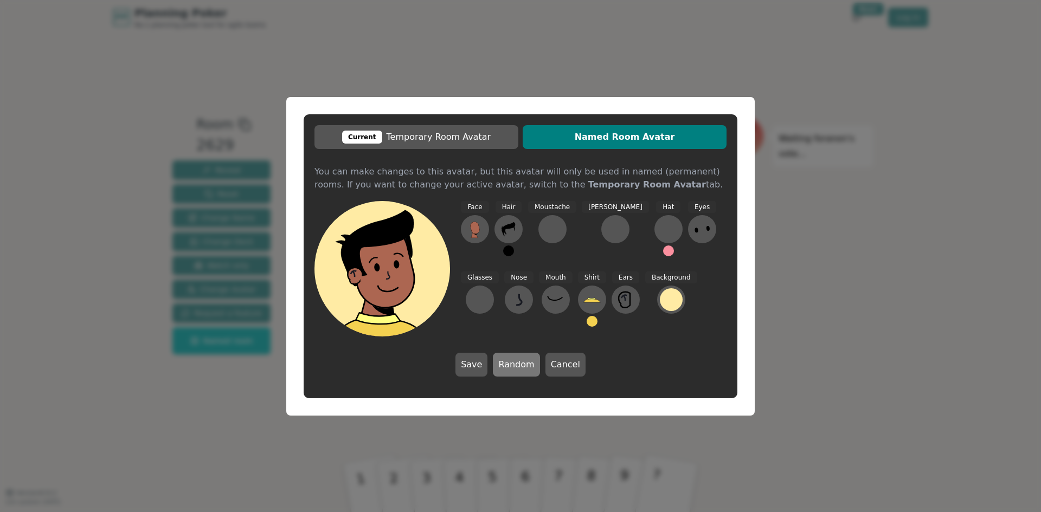
click at [509, 369] on button "Random" at bounding box center [516, 365] width 47 height 24
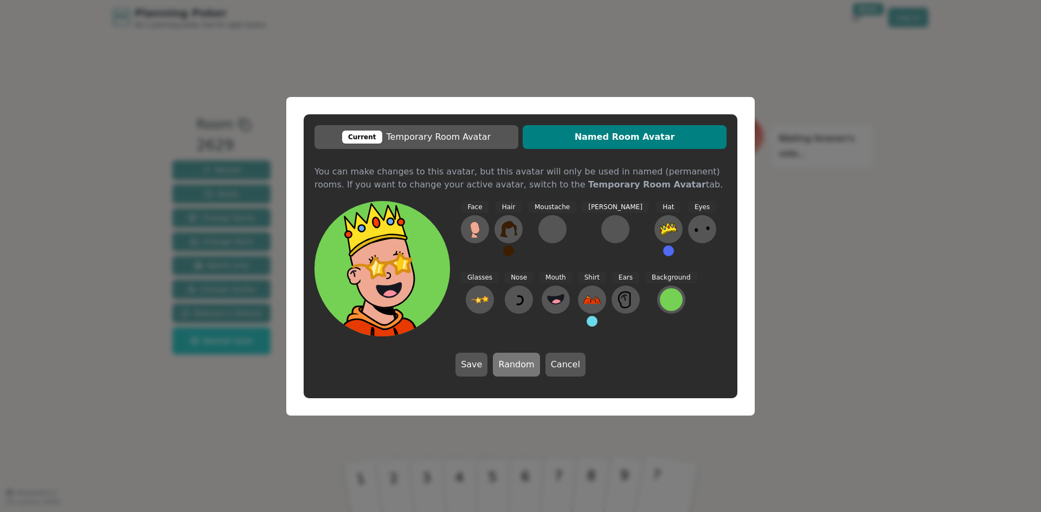
click at [512, 368] on button "Random" at bounding box center [516, 365] width 47 height 24
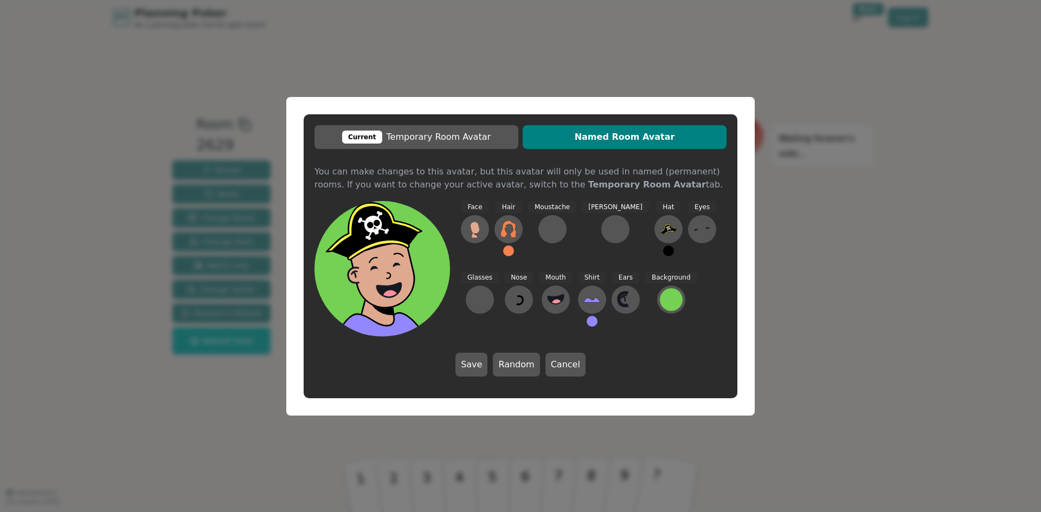
click at [768, 289] on div "Current Temporary Room Avatar Named Room Avatar You can make changes to this av…" at bounding box center [520, 256] width 1041 height 512
